Goal: Book appointment/travel/reservation

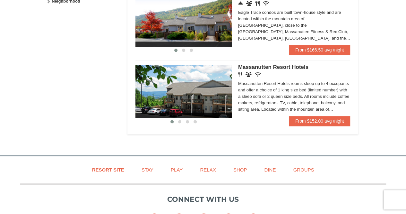
scroll to position [368, 0]
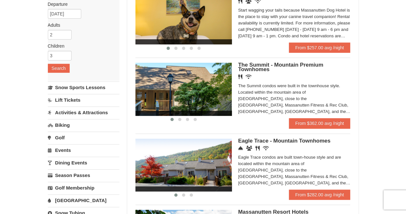
scroll to position [79, 0]
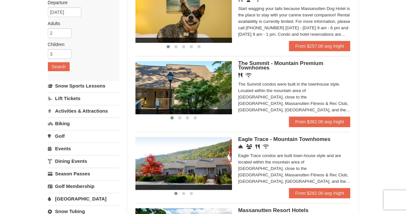
click at [205, 94] on img at bounding box center [184, 87] width 96 height 53
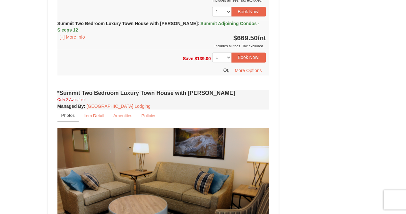
scroll to position [300, 0]
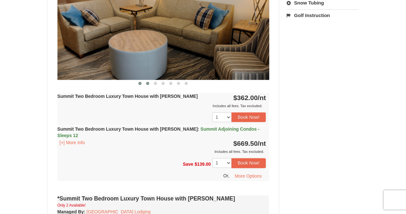
click at [148, 83] on span at bounding box center [147, 83] width 3 height 3
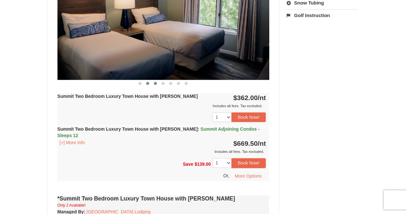
click at [155, 83] on span at bounding box center [155, 83] width 3 height 3
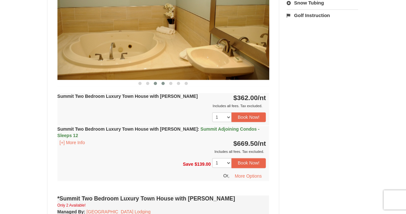
click at [163, 82] on span at bounding box center [163, 83] width 3 height 3
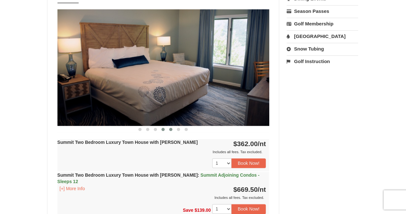
scroll to position [253, 0]
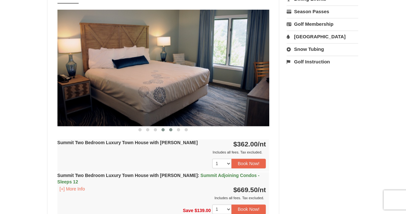
click at [172, 130] on button at bounding box center [171, 129] width 8 height 6
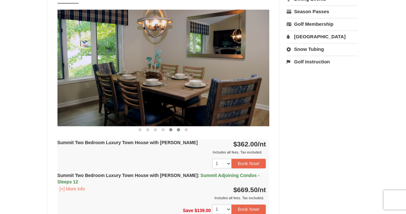
click at [178, 130] on button at bounding box center [179, 129] width 8 height 6
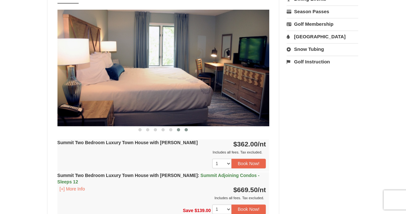
click at [189, 129] on button at bounding box center [186, 129] width 8 height 6
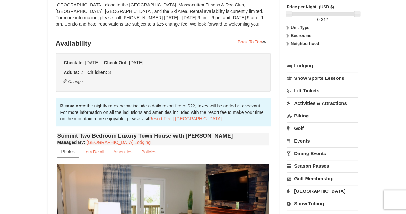
scroll to position [90, 0]
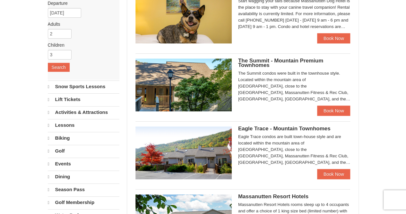
select select "10"
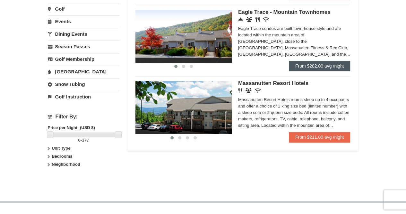
scroll to position [209, 0]
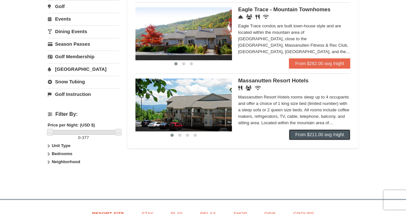
click at [320, 137] on link "From $211.00 avg /night" at bounding box center [320, 134] width 62 height 10
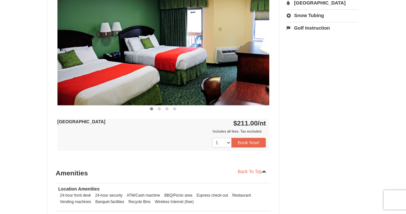
scroll to position [279, 0]
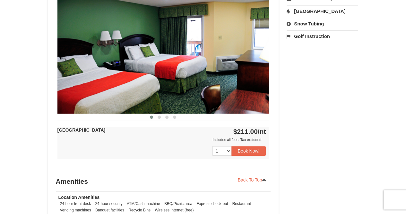
click at [155, 114] on button at bounding box center [152, 117] width 8 height 6
click at [162, 120] on button at bounding box center [159, 117] width 8 height 6
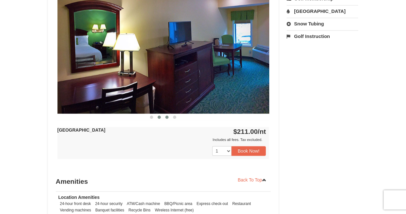
click at [165, 116] on span at bounding box center [166, 116] width 3 height 3
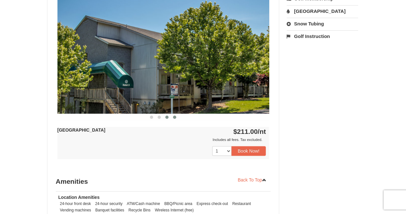
click at [173, 116] on span at bounding box center [174, 116] width 3 height 3
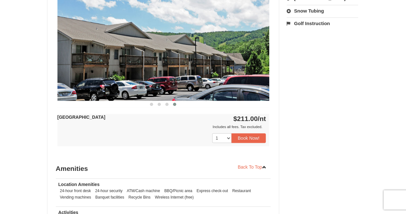
scroll to position [292, 0]
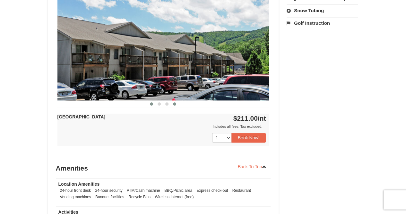
click at [154, 102] on button at bounding box center [152, 104] width 8 height 6
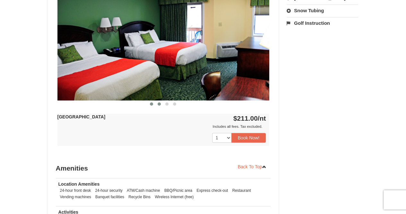
click at [160, 104] on span at bounding box center [159, 103] width 3 height 3
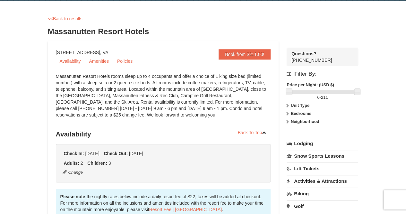
scroll to position [0, 0]
